Goal: Transaction & Acquisition: Subscribe to service/newsletter

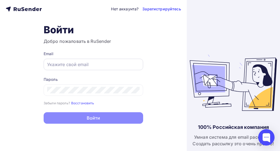
click at [80, 60] on div at bounding box center [94, 64] width 100 height 11
click at [80, 62] on input "text" at bounding box center [93, 64] width 92 height 7
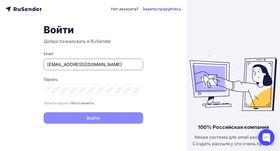
type input "[EMAIL_ADDRESS][DOMAIN_NAME]"
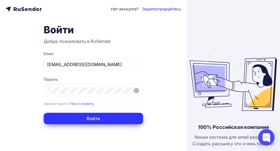
click at [86, 119] on button "Войти" at bounding box center [94, 118] width 100 height 11
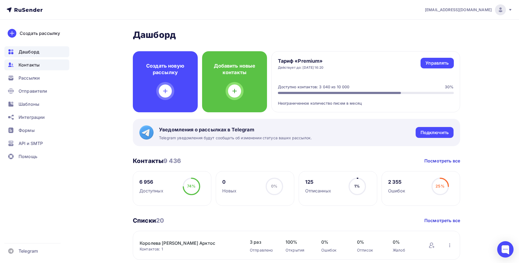
click at [31, 67] on span "Контакты" at bounding box center [29, 65] width 21 height 7
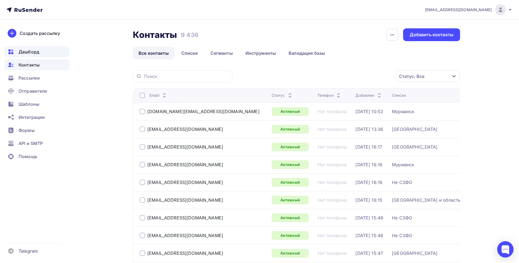
click at [35, 53] on span "Дашборд" at bounding box center [29, 52] width 21 height 7
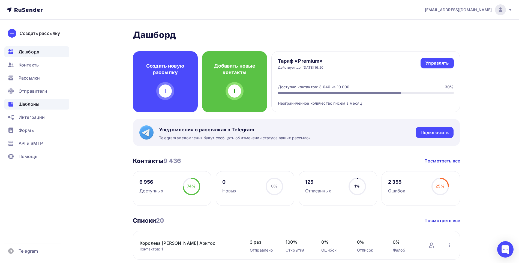
click at [29, 107] on span "Шаблоны" at bounding box center [29, 104] width 21 height 7
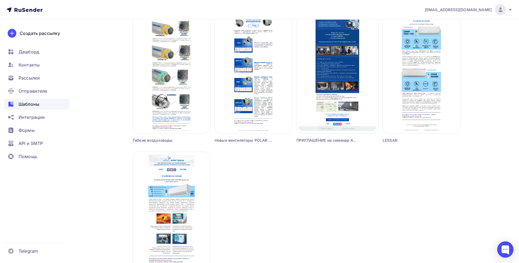
scroll to position [345, 0]
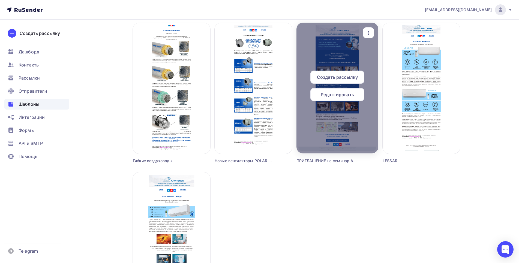
click at [370, 33] on icon "button" at bounding box center [368, 33] width 7 height 7
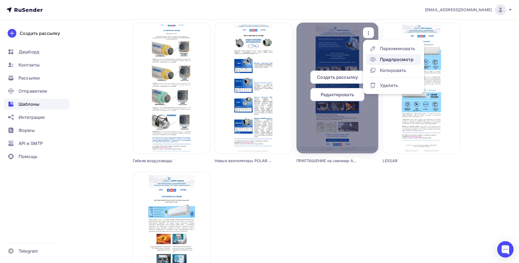
click at [389, 59] on div "Предпросмотр" at bounding box center [397, 59] width 34 height 7
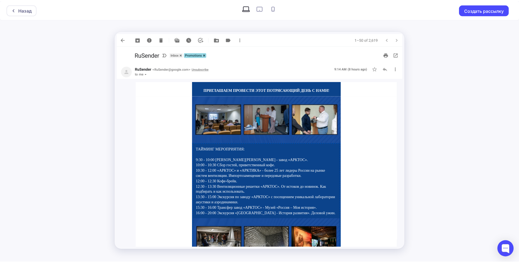
scroll to position [112, 0]
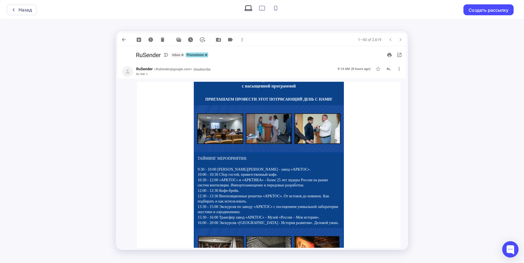
click at [260, 123] on img at bounding box center [269, 128] width 150 height 47
click at [19, 11] on div "Назад" at bounding box center [25, 10] width 13 height 7
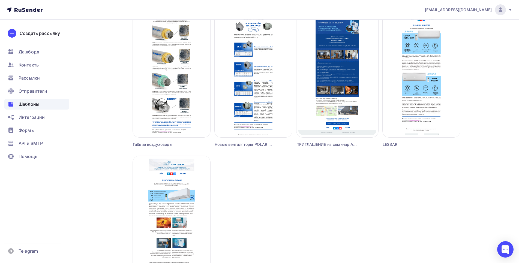
scroll to position [457, 0]
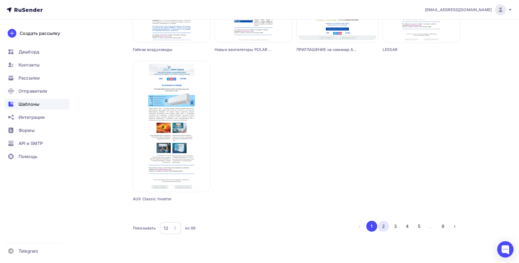
click at [383, 228] on button "2" at bounding box center [383, 226] width 11 height 11
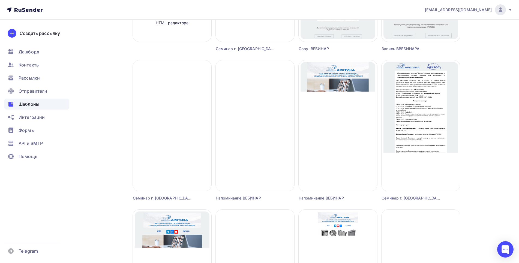
scroll to position [151, 0]
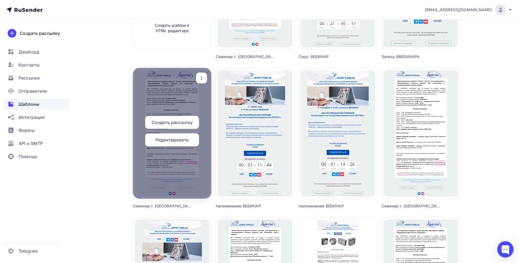
click at [201, 77] on icon "button" at bounding box center [201, 78] width 7 height 7
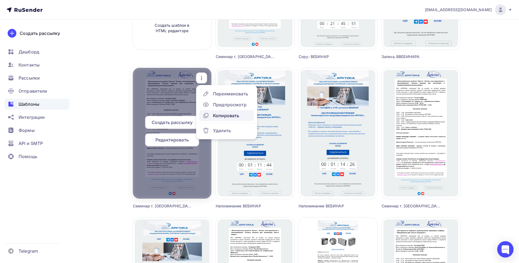
click at [222, 114] on div "Копировать" at bounding box center [226, 115] width 26 height 7
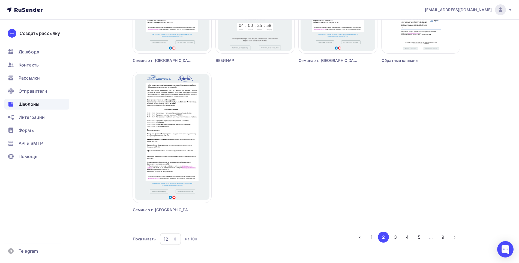
scroll to position [457, 0]
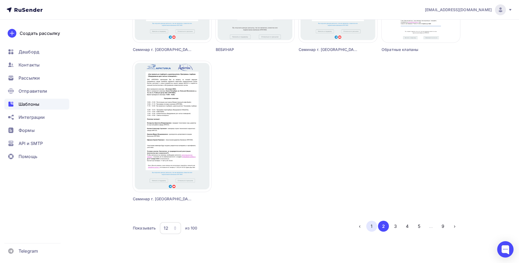
click at [369, 227] on button "1" at bounding box center [371, 226] width 11 height 11
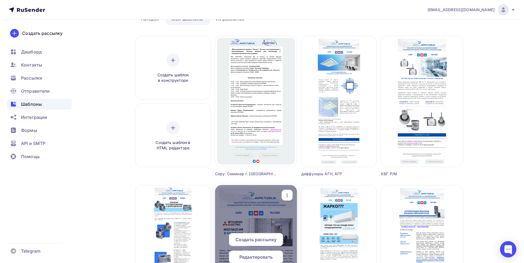
scroll to position [0, 0]
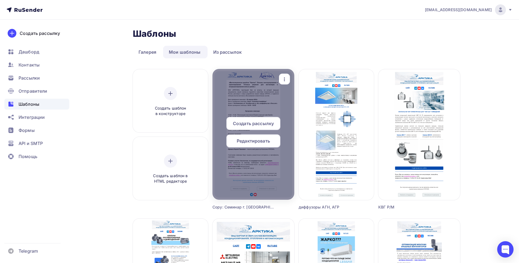
click at [251, 140] on span "Редактировать" at bounding box center [253, 141] width 33 height 7
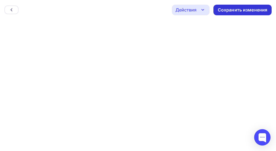
click at [247, 11] on div "Сохранить изменения" at bounding box center [242, 10] width 50 height 6
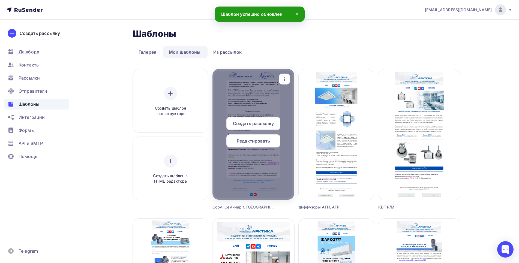
click at [288, 80] on icon "button" at bounding box center [284, 79] width 7 height 7
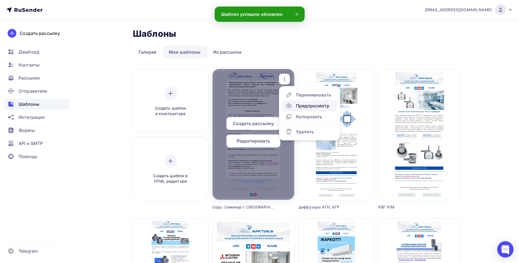
click at [303, 105] on div "Предпросмотр" at bounding box center [313, 106] width 34 height 7
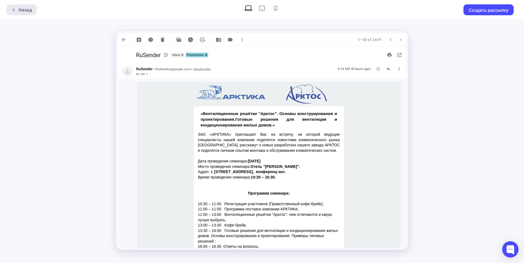
click at [18, 10] on div at bounding box center [14, 10] width 7 height 4
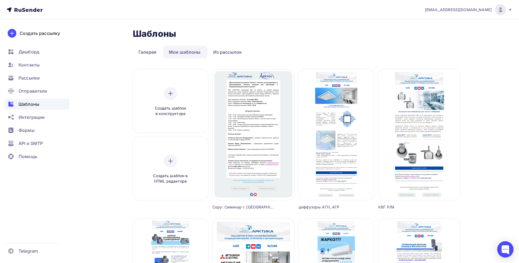
click at [239, 208] on div "Copy: Семинар г. [GEOGRAPHIC_DATA] [DATE]" at bounding box center [243, 207] width 61 height 5
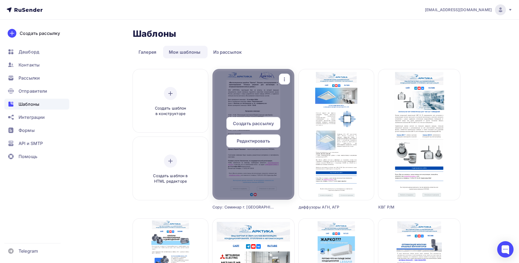
click at [286, 81] on icon "button" at bounding box center [284, 79] width 7 height 7
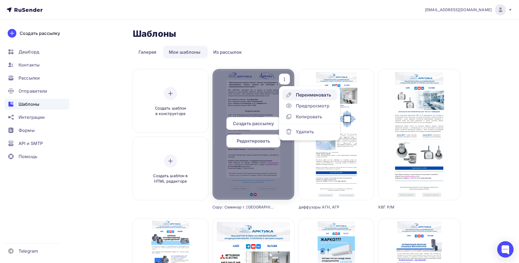
click at [297, 94] on div "Переименовать" at bounding box center [313, 95] width 35 height 7
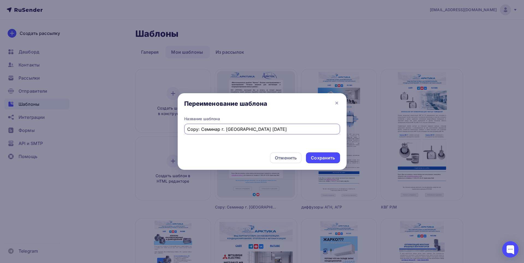
drag, startPoint x: 201, startPoint y: 130, endPoint x: 173, endPoint y: 130, distance: 28.4
click at [187, 130] on input "Copy: Семинар г. [GEOGRAPHIC_DATA] [DATE]" at bounding box center [262, 129] width 150 height 7
click at [213, 130] on input "Семинар г. [GEOGRAPHIC_DATA] [DATE]" at bounding box center [262, 129] width 150 height 7
type input "Семинар г. [GEOGRAPHIC_DATA] [DATE]"
click at [335, 154] on div "Сохранить" at bounding box center [323, 158] width 34 height 11
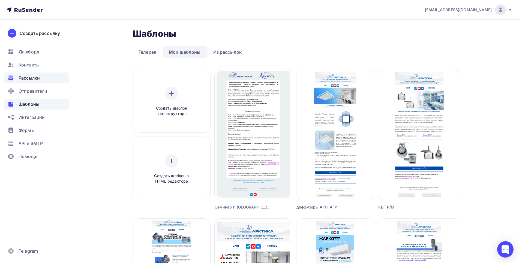
click at [41, 79] on div "Рассылки" at bounding box center [36, 78] width 65 height 11
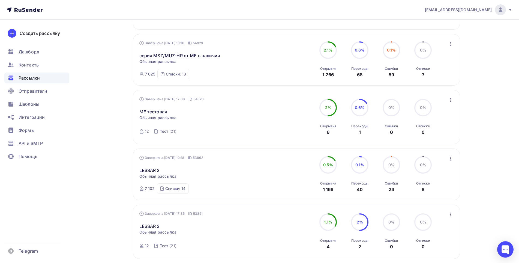
scroll to position [478, 0]
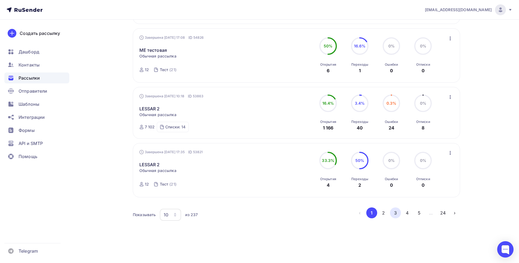
click at [394, 213] on button "3" at bounding box center [395, 213] width 11 height 11
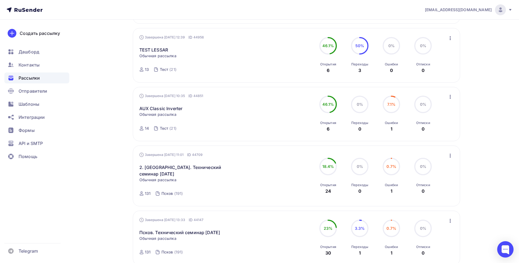
scroll to position [305, 0]
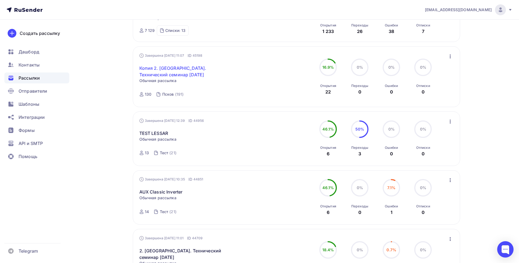
drag, startPoint x: 171, startPoint y: 63, endPoint x: 171, endPoint y: 69, distance: 6.6
click at [170, 64] on div "Копия 2. [GEOGRAPHIC_DATA]. Технический семинар [DATE] Статистика Обзор рассылк…" at bounding box center [201, 68] width 124 height 20
click at [171, 69] on link "Копия 2. [GEOGRAPHIC_DATA]. Технический семинар [DATE]" at bounding box center [186, 71] width 94 height 13
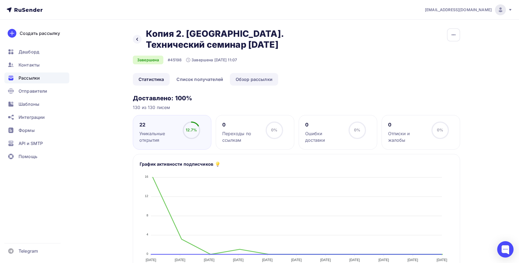
click at [252, 76] on link "Обзор рассылки" at bounding box center [254, 79] width 48 height 13
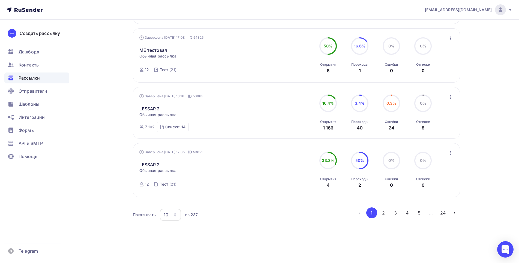
click at [396, 213] on button "3" at bounding box center [395, 213] width 11 height 11
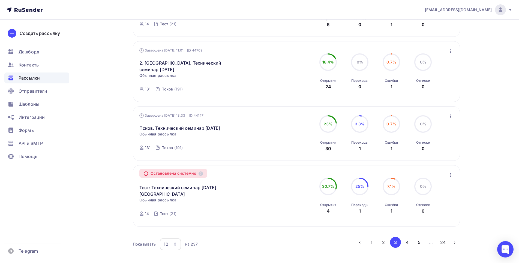
scroll to position [527, 0]
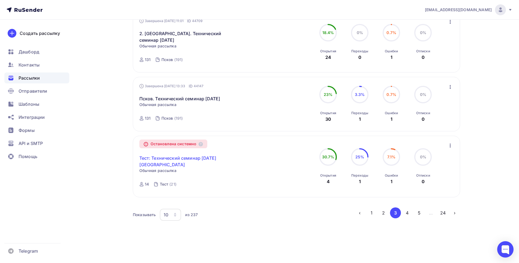
click at [183, 161] on link "Тест: Технический семинар [DATE] [GEOGRAPHIC_DATA]" at bounding box center [186, 161] width 94 height 13
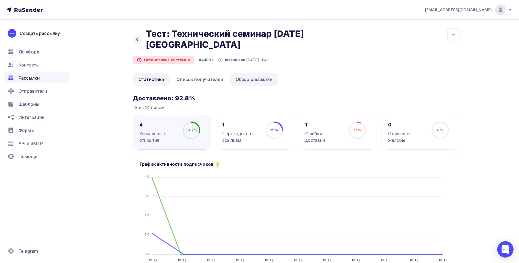
click at [255, 82] on link "Обзор рассылки" at bounding box center [254, 79] width 48 height 13
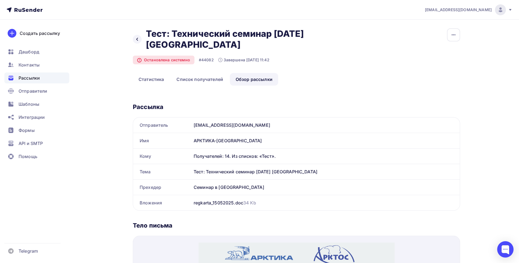
drag, startPoint x: 146, startPoint y: 33, endPoint x: 258, endPoint y: 44, distance: 112.7
click at [264, 49] on div "Назад Тест: Технический семинар [DATE] [GEOGRAPHIC_DATA] Тест: Технический семи…" at bounding box center [224, 39] width 182 height 22
copy h2 "Тест: Технический семинар [DATE] [GEOGRAPHIC_DATA]"
drag, startPoint x: 194, startPoint y: 141, endPoint x: 241, endPoint y: 141, distance: 47.2
click at [241, 141] on div "АРКТИКА-[GEOGRAPHIC_DATA]" at bounding box center [326, 140] width 268 height 15
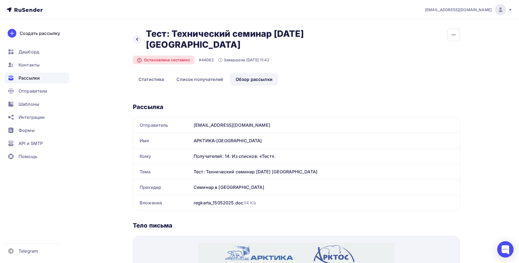
copy div "АРКТИКА-[GEOGRAPHIC_DATA]"
drag, startPoint x: 195, startPoint y: 172, endPoint x: 314, endPoint y: 175, distance: 119.3
click at [314, 175] on div "Тест: Технический семинар [DATE] [GEOGRAPHIC_DATA]" at bounding box center [326, 171] width 268 height 15
copy div "Тест: Технический семинар [DATE] [GEOGRAPHIC_DATA]"
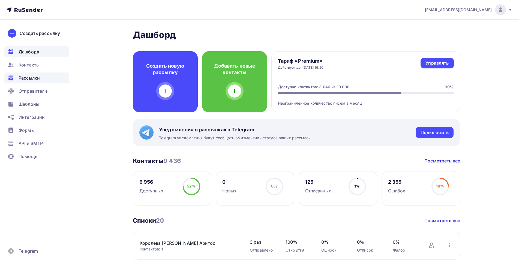
click at [31, 77] on span "Рассылки" at bounding box center [29, 78] width 21 height 7
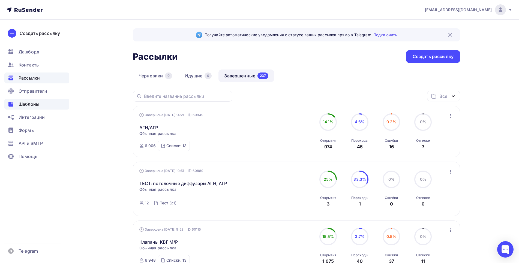
click at [32, 104] on span "Шаблоны" at bounding box center [29, 104] width 21 height 7
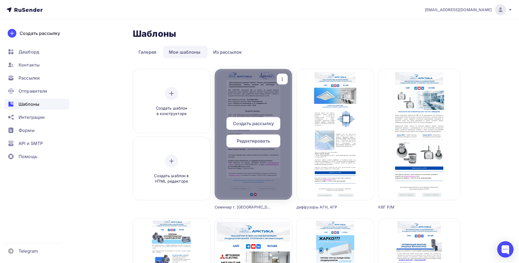
click at [261, 121] on span "Создать рассылку" at bounding box center [253, 123] width 41 height 7
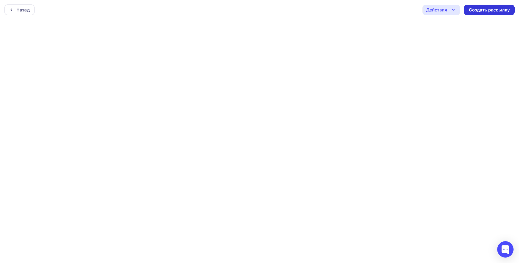
click at [481, 9] on div "Создать рассылку" at bounding box center [489, 10] width 41 height 6
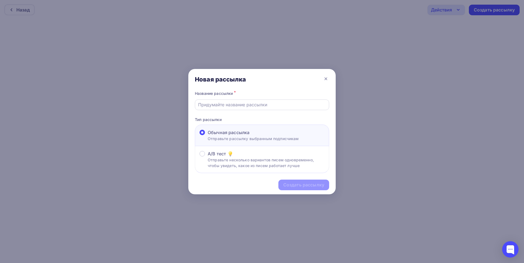
click at [216, 104] on input "text" at bounding box center [262, 104] width 128 height 7
click at [219, 105] on input "text" at bounding box center [262, 104] width 128 height 7
paste input "Тест: Технический семинар [DATE] [GEOGRAPHIC_DATA]"
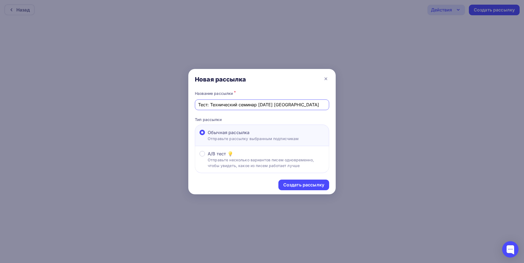
click at [260, 103] on input "Тест: Технический семинар [DATE] [GEOGRAPHIC_DATA]" at bounding box center [262, 104] width 128 height 7
type input "Тест: Технический семинар 14.10.2025 года в Вологде"
drag, startPoint x: 298, startPoint y: 183, endPoint x: 313, endPoint y: 184, distance: 14.5
click at [299, 183] on div "Создать рассылку" at bounding box center [303, 185] width 41 height 6
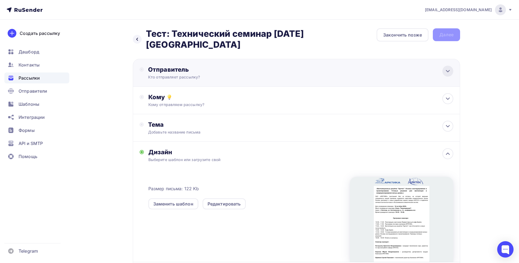
click at [448, 71] on icon at bounding box center [447, 71] width 3 height 2
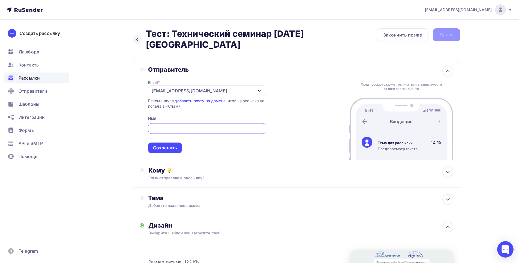
paste input "АРКТИКА-[GEOGRAPHIC_DATA]"
type input "АРКТИКА-[GEOGRAPHIC_DATA]"
click at [171, 148] on div "Сохранить" at bounding box center [165, 148] width 24 height 6
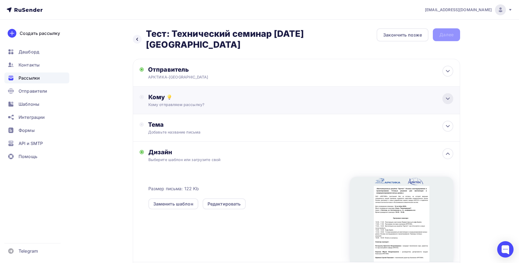
click at [448, 97] on icon at bounding box center [448, 98] width 7 height 7
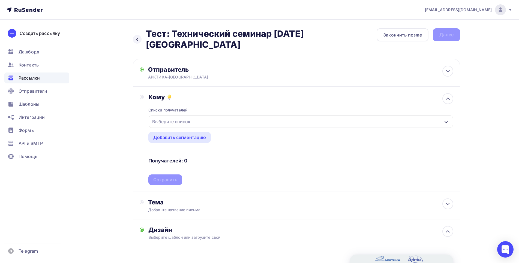
click at [177, 123] on div "Выберите список" at bounding box center [171, 122] width 43 height 10
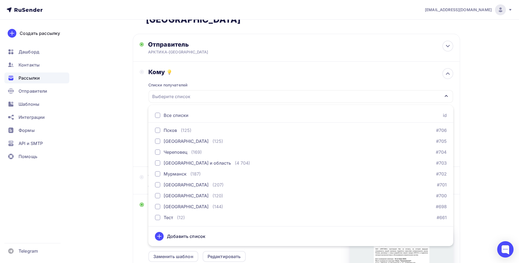
scroll to position [28, 0]
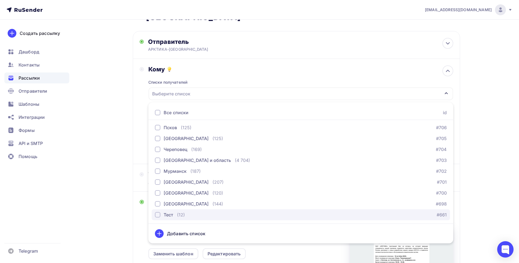
click at [159, 215] on div "button" at bounding box center [157, 214] width 5 height 5
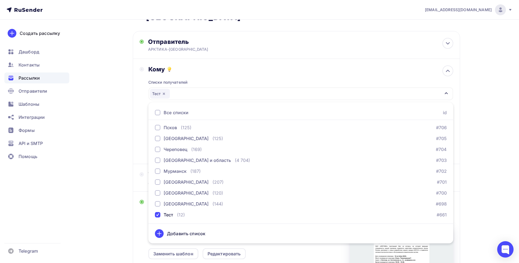
click at [139, 152] on div "Кому Списки получателей Тест Все списки id Королева А. Арктос (1) #9067 Сопп И.…" at bounding box center [296, 111] width 327 height 105
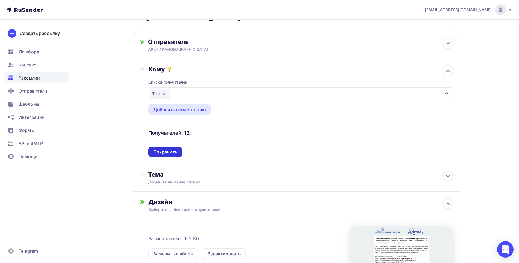
click at [166, 152] on div "Сохранить" at bounding box center [165, 152] width 24 height 6
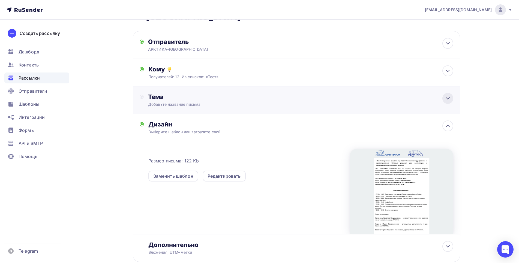
click at [446, 97] on icon at bounding box center [448, 98] width 7 height 7
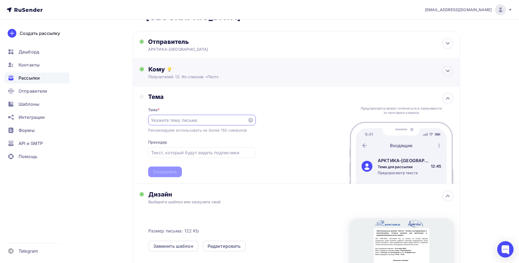
scroll to position [0, 0]
paste input "Тест: Технический семинар [DATE] [GEOGRAPHIC_DATA]"
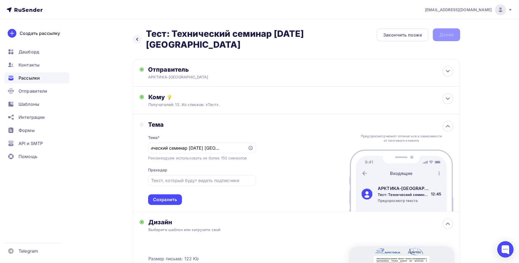
drag, startPoint x: 173, startPoint y: 33, endPoint x: 183, endPoint y: 45, distance: 15.3
click at [184, 45] on h2 "Тест: Технический семинар 14.10.2025 года в Вологде" at bounding box center [261, 39] width 231 height 22
copy h2 "Технический семинар 14.10.2025 года в Вологде"
click at [159, 149] on input "Тест: Технический семинар [DATE] [GEOGRAPHIC_DATA]" at bounding box center [197, 148] width 93 height 7
drag, startPoint x: 177, startPoint y: 148, endPoint x: 200, endPoint y: 148, distance: 23.2
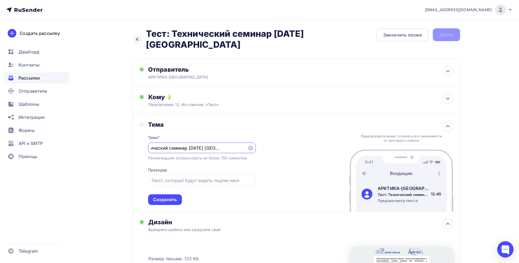
click at [201, 148] on input "Тест: Технический семинар [DATE] [GEOGRAPHIC_DATA]" at bounding box center [197, 148] width 93 height 7
drag, startPoint x: 153, startPoint y: 148, endPoint x: 176, endPoint y: 148, distance: 22.4
click at [176, 148] on input "Тест: Технический семинар [DATE] [GEOGRAPHIC_DATA]" at bounding box center [197, 148] width 93 height 7
click at [196, 152] on div "Тест: Технический семинар [DATE] [GEOGRAPHIC_DATA]" at bounding box center [202, 148] width 108 height 11
click at [246, 146] on div "Тест: Технический семинар [DATE] [GEOGRAPHIC_DATA]" at bounding box center [202, 148] width 108 height 11
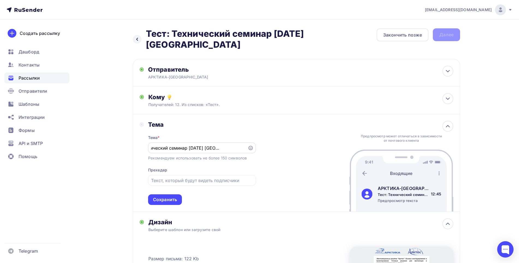
click at [243, 148] on input "Тест: Технический семинар [DATE] [GEOGRAPHIC_DATA]" at bounding box center [197, 148] width 93 height 7
type input "Т"
paste input "Технический семинар 14.10.2025 года в Вологде"
type input "Тест: Технический семинар 14.10.2025 года в Вологде"
click at [167, 180] on input "text" at bounding box center [201, 180] width 101 height 7
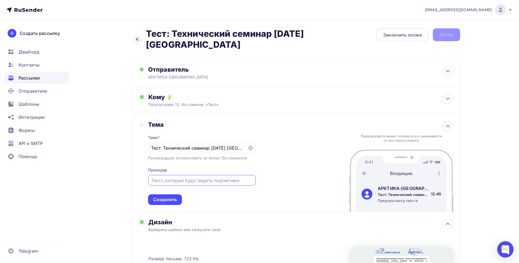
drag, startPoint x: 185, startPoint y: 182, endPoint x: 195, endPoint y: 184, distance: 9.9
paste input "Технический семинар 14.10.2025 года в Вологде"
drag, startPoint x: 181, startPoint y: 181, endPoint x: 121, endPoint y: 180, distance: 60.0
click at [151, 180] on input "Технический семинар 14.10.2025 года в Вологде" at bounding box center [201, 180] width 101 height 7
drag, startPoint x: 173, startPoint y: 180, endPoint x: 204, endPoint y: 182, distance: 30.9
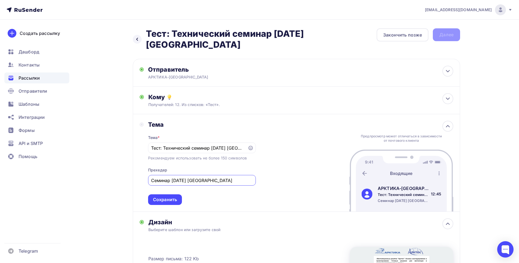
click at [204, 182] on input "Семинар 14.10.2025 года в Вологде" at bounding box center [201, 180] width 101 height 7
type input "Семинар в Вологде"
click at [173, 197] on div "Сохранить" at bounding box center [165, 200] width 24 height 6
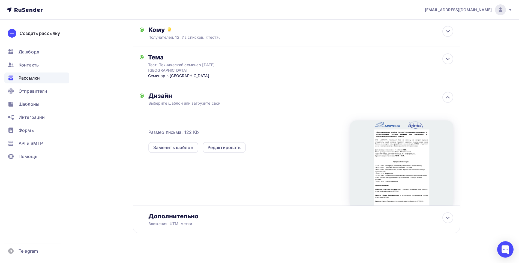
scroll to position [73, 0]
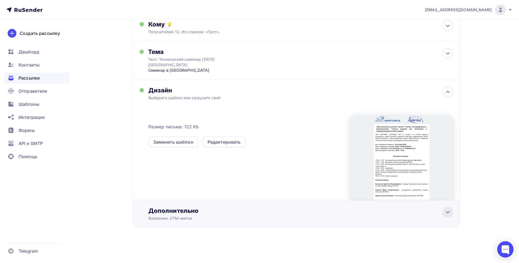
click at [447, 211] on icon at bounding box center [448, 212] width 7 height 7
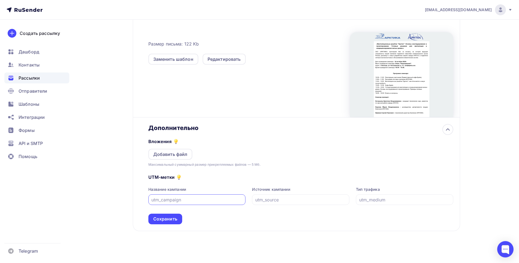
scroll to position [156, 0]
click at [168, 153] on div "Добавить файл" at bounding box center [170, 154] width 34 height 7
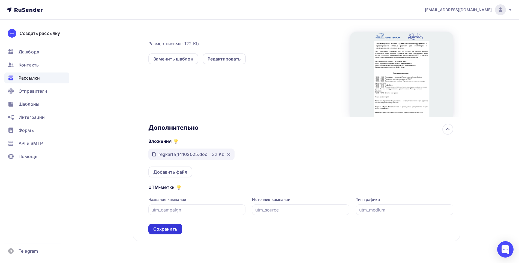
click at [164, 227] on div "Сохранить" at bounding box center [165, 229] width 24 height 6
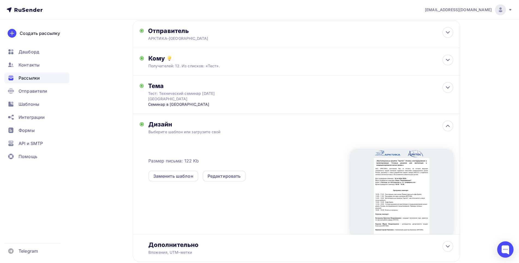
scroll to position [0, 0]
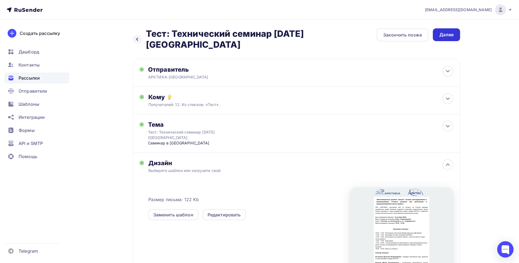
click at [444, 34] on div "Далее" at bounding box center [447, 35] width 14 height 6
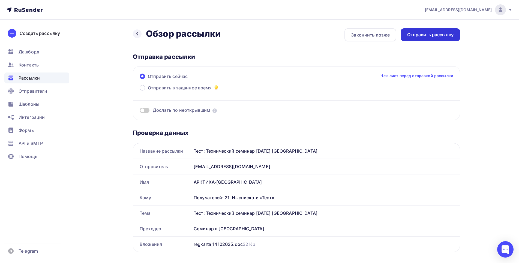
click at [431, 35] on div "Отправить рассылку" at bounding box center [430, 35] width 46 height 6
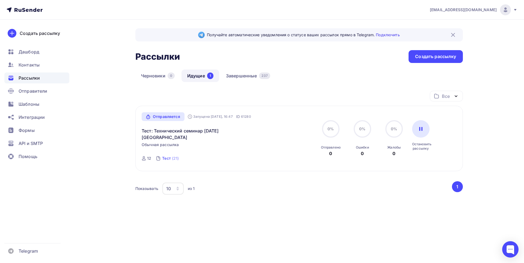
click at [165, 159] on div "Тест" at bounding box center [166, 158] width 9 height 5
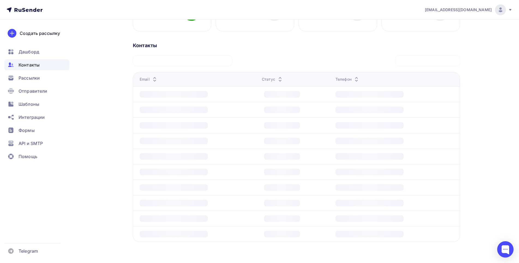
scroll to position [119, 0]
